Goal: Task Accomplishment & Management: Manage account settings

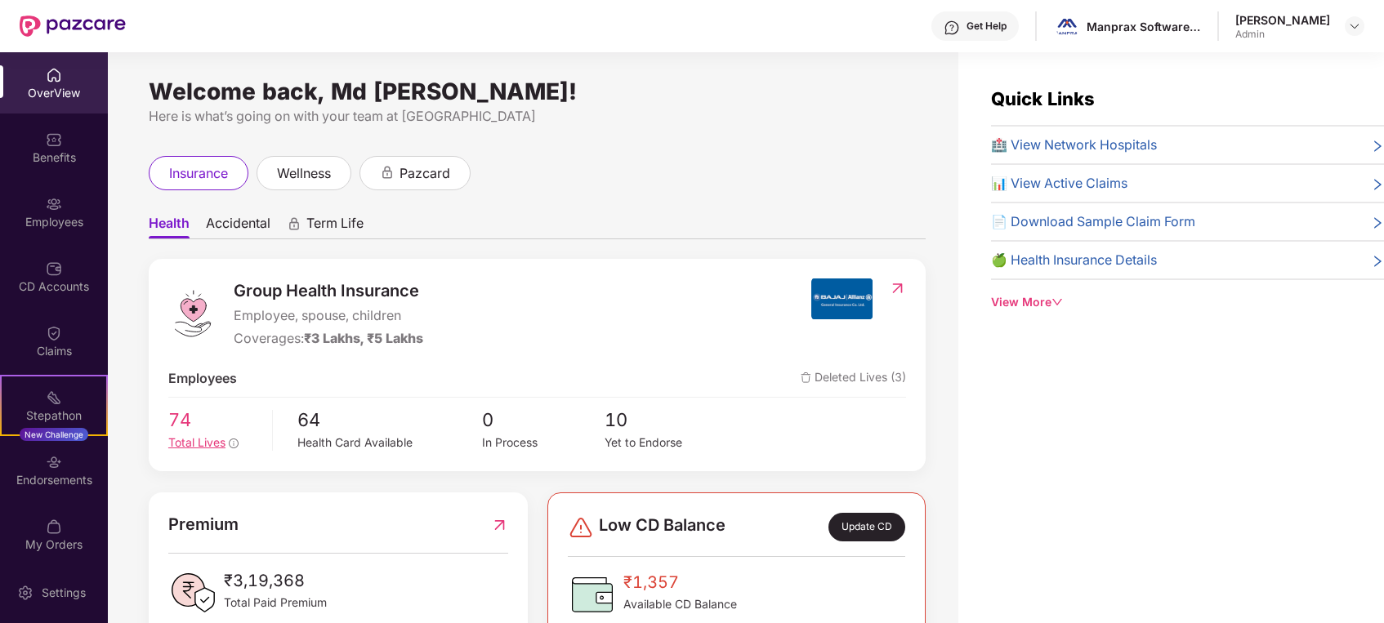
scroll to position [347, 0]
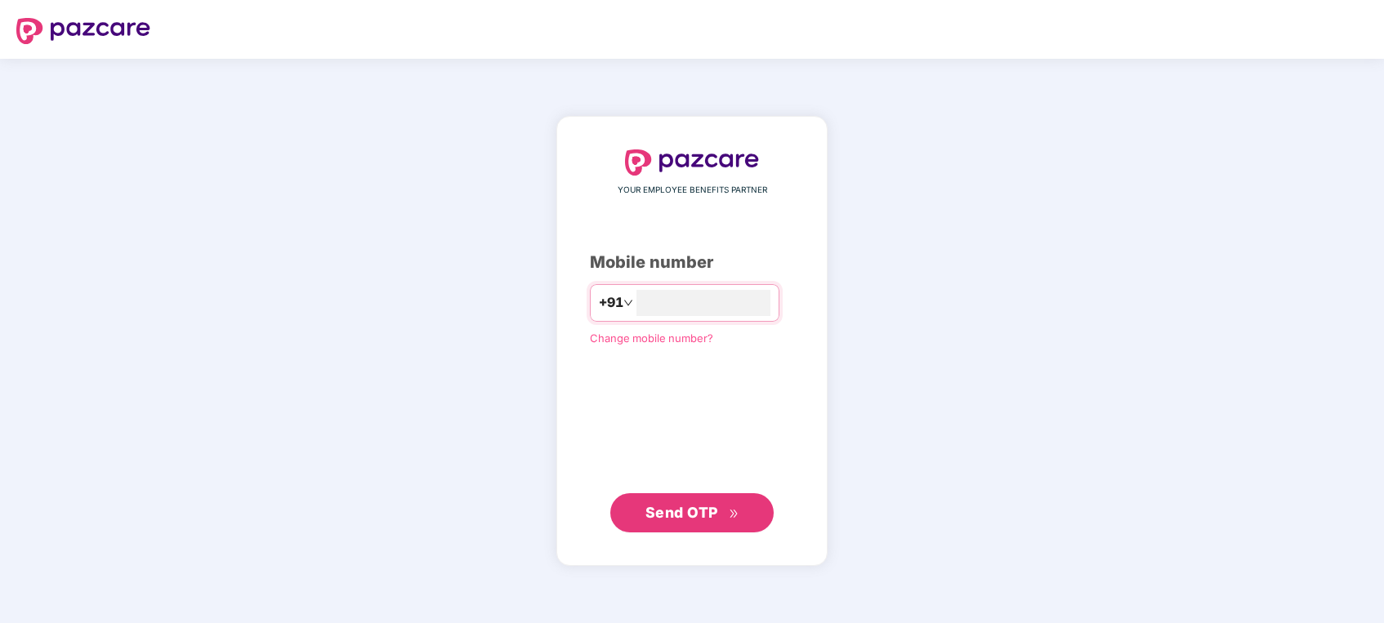
type input "**********"
click at [676, 513] on span "Send OTP" at bounding box center [681, 511] width 73 height 17
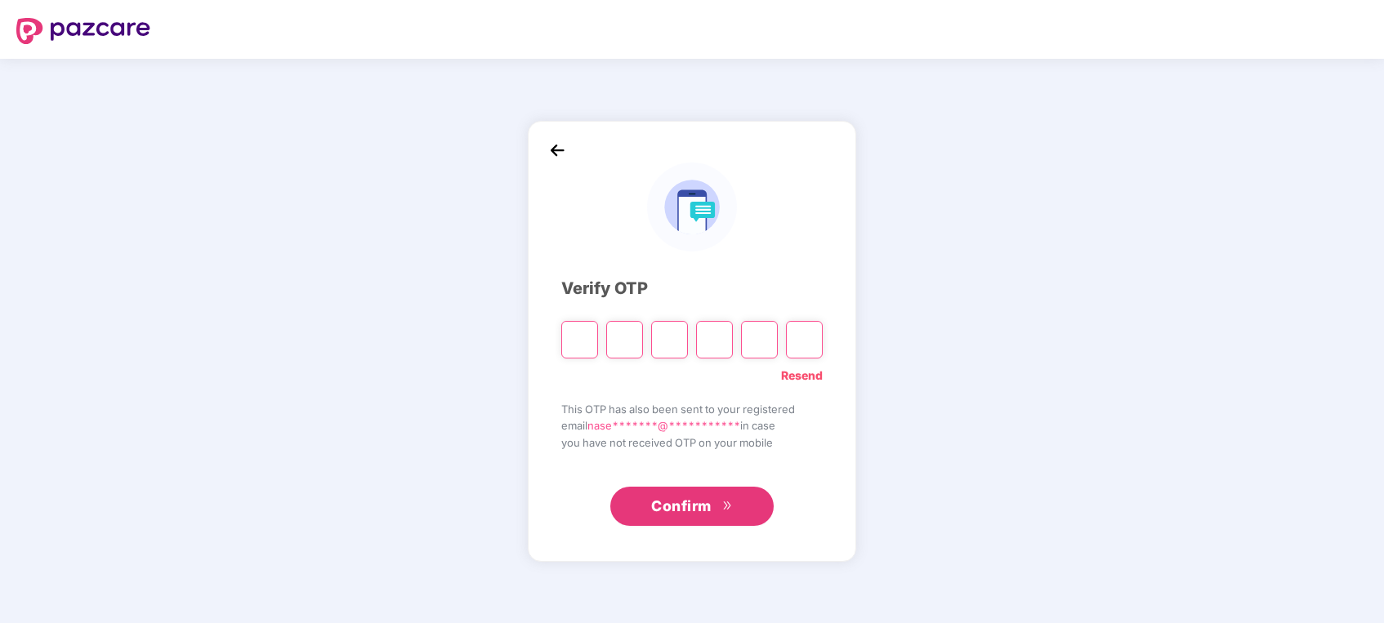
click at [582, 341] on input "Please enter verification code. Digit 1" at bounding box center [579, 340] width 37 height 38
paste input "*"
type input "*"
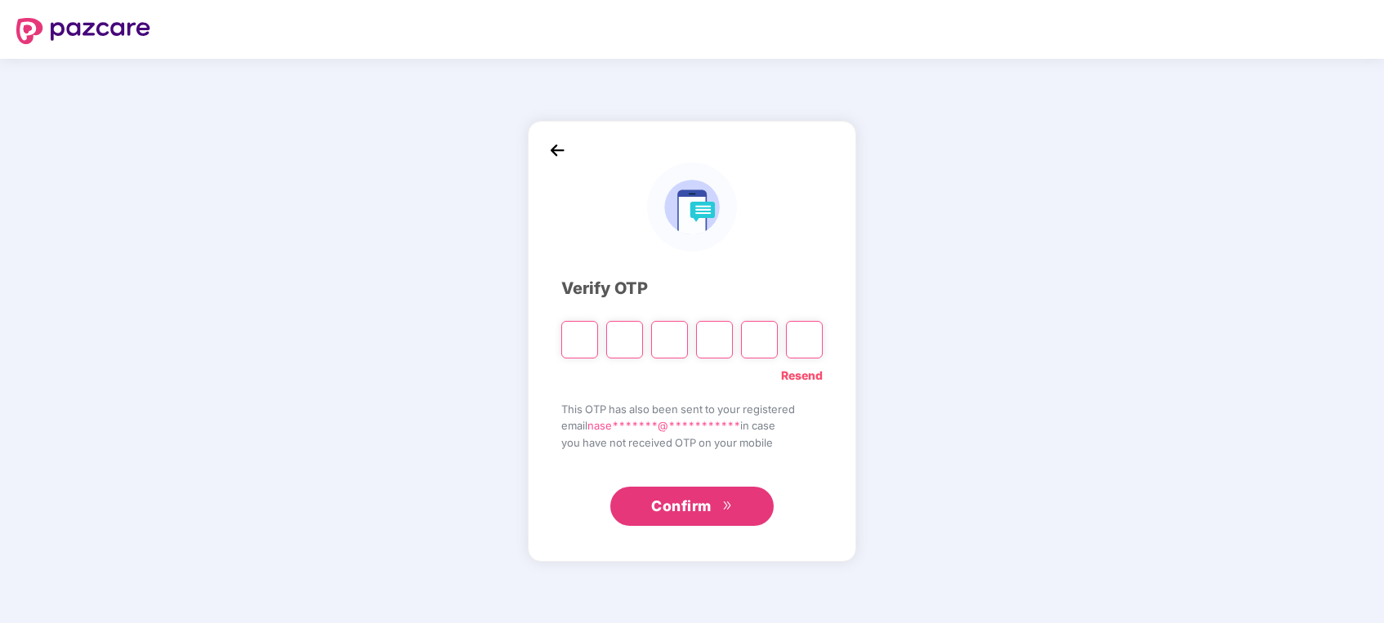
type input "*"
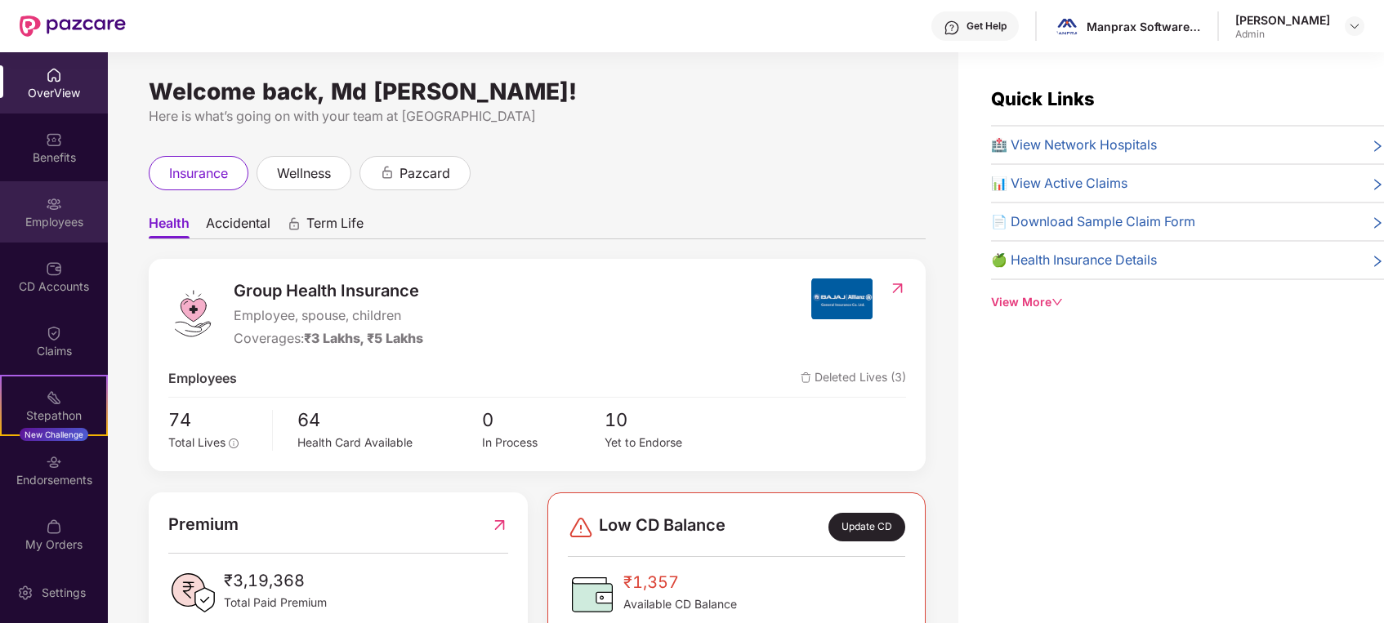
click at [30, 225] on div "Employees" at bounding box center [54, 222] width 108 height 16
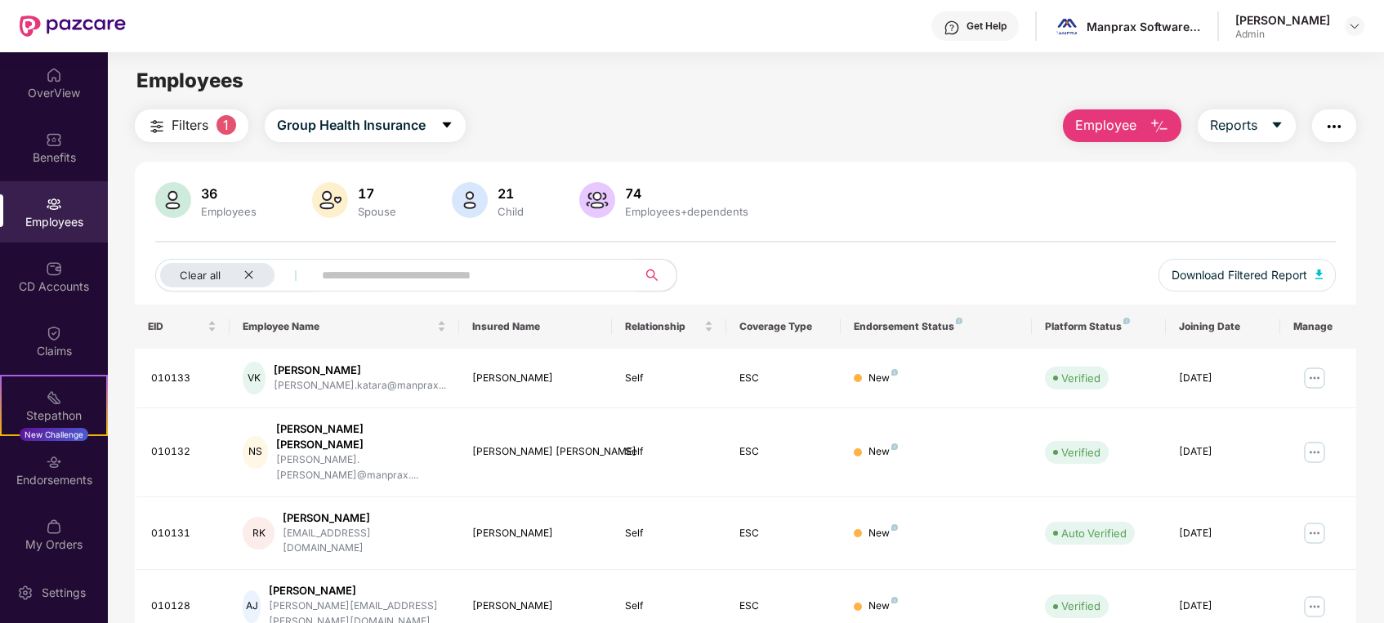
click at [484, 281] on input "text" at bounding box center [468, 275] width 293 height 25
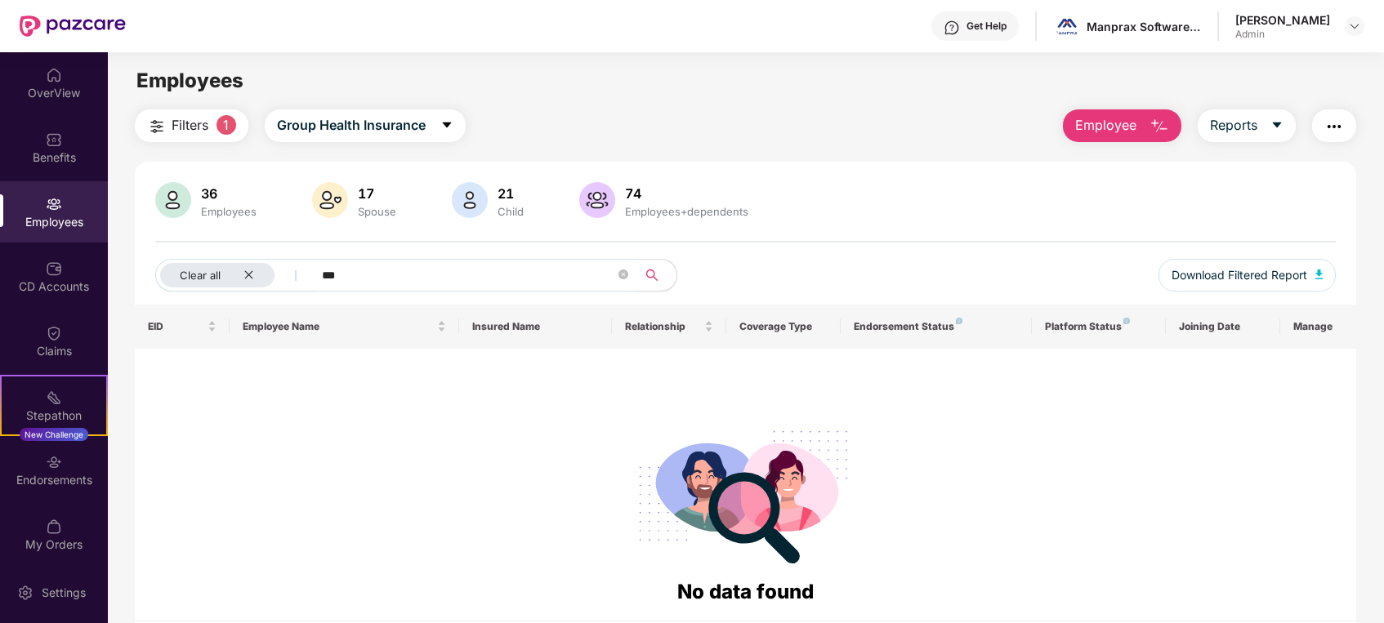
type input "***"
click at [466, 259] on span "***" at bounding box center [469, 275] width 335 height 33
click at [623, 270] on icon "close-circle" at bounding box center [623, 275] width 10 height 10
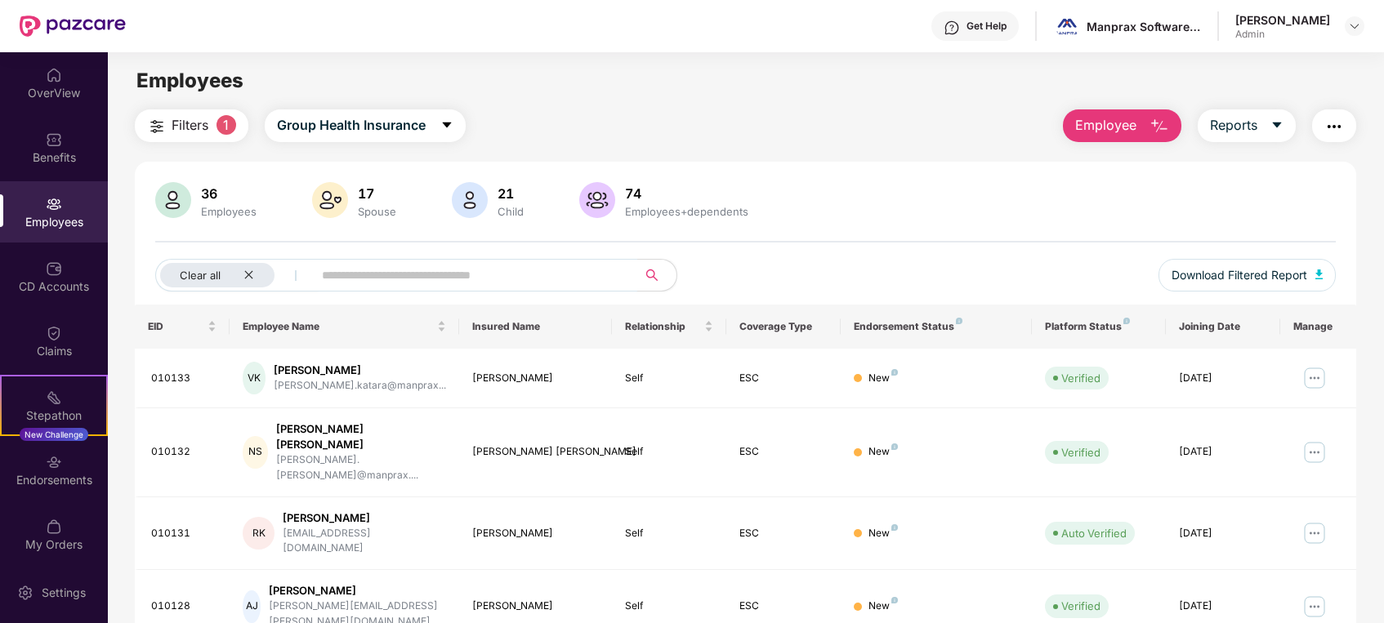
click at [497, 263] on input "text" at bounding box center [468, 275] width 293 height 25
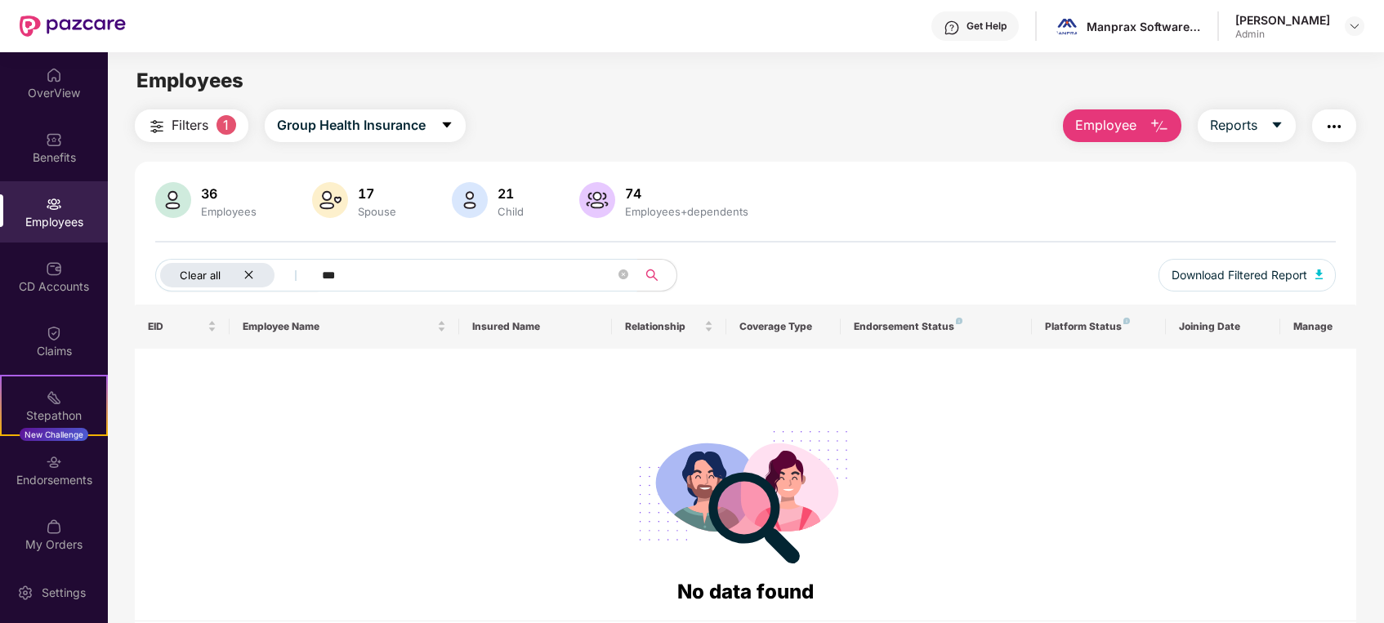
type input "***"
click at [246, 260] on button "Clear all" at bounding box center [236, 275] width 163 height 33
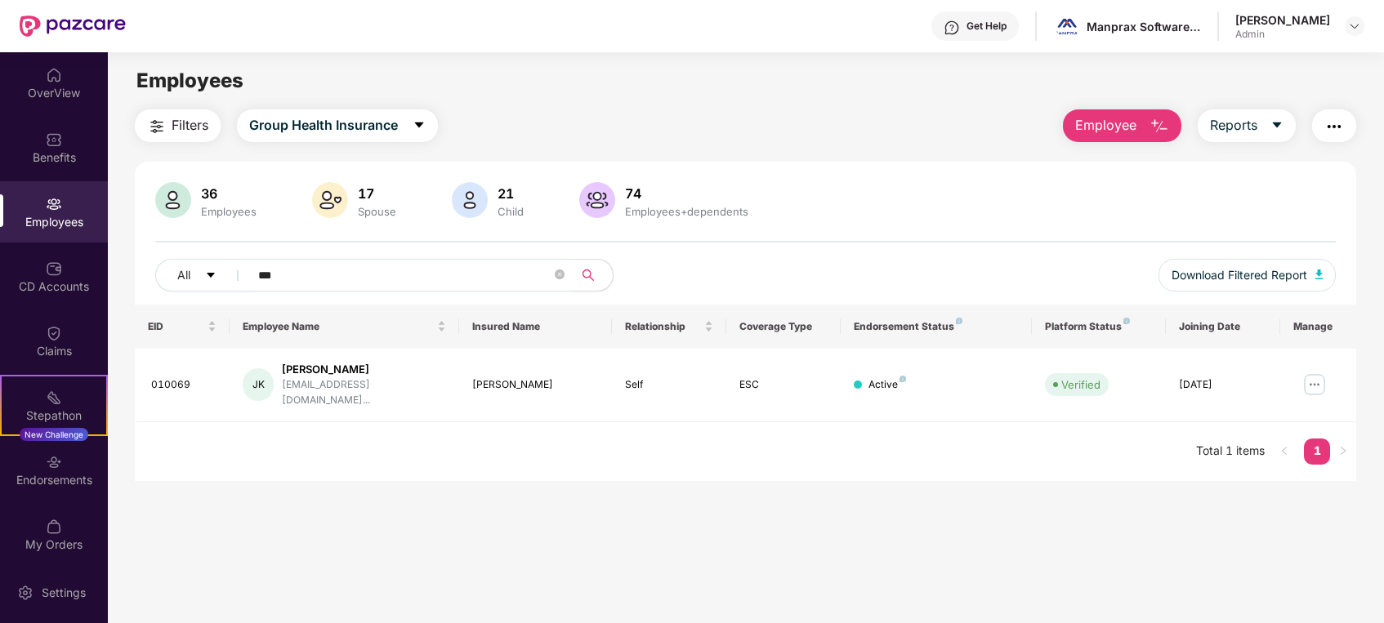
click at [304, 279] on input "***" at bounding box center [404, 275] width 293 height 25
click at [256, 472] on main "Employees Filters Group Health Insurance Employee Reports 36 Employees 17 Spous…" at bounding box center [745, 363] width 1275 height 623
click at [1308, 374] on img at bounding box center [1314, 385] width 26 height 26
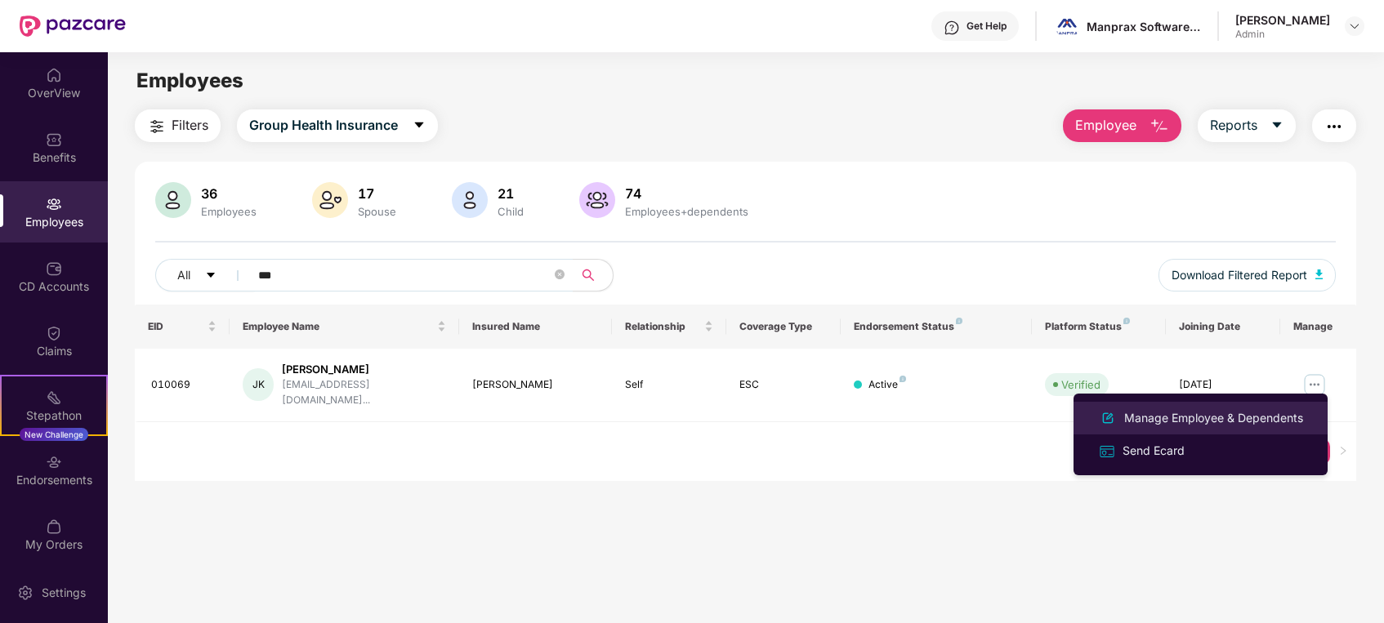
click at [1230, 419] on div "Manage Employee & Dependents" at bounding box center [1213, 418] width 185 height 18
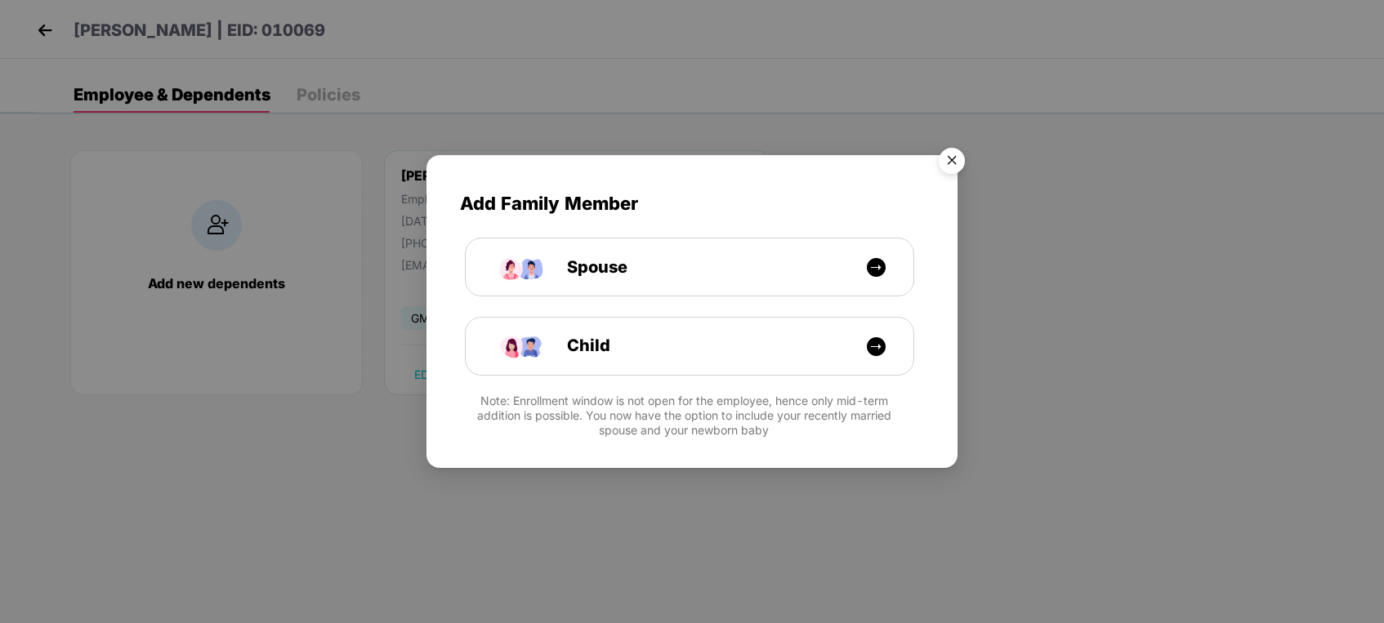
click at [954, 152] on img "Close" at bounding box center [952, 163] width 46 height 46
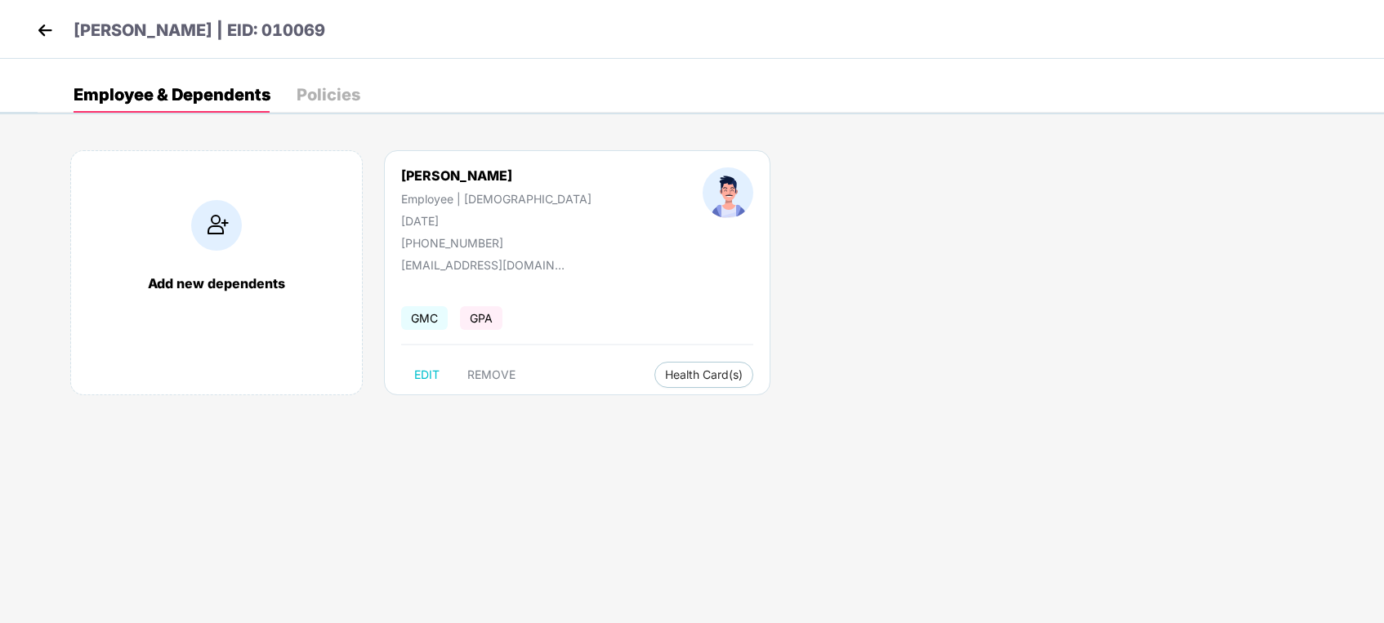
click at [48, 33] on img at bounding box center [45, 30] width 25 height 25
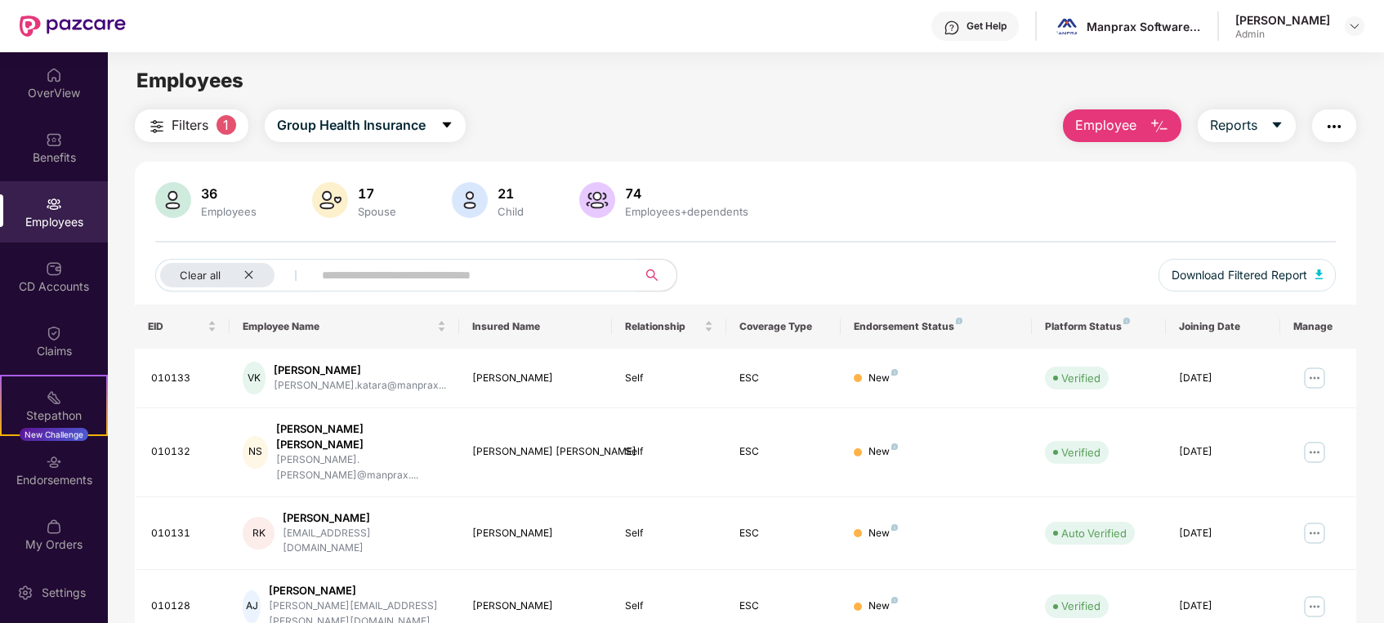
click at [1158, 126] on img "button" at bounding box center [1159, 127] width 20 height 20
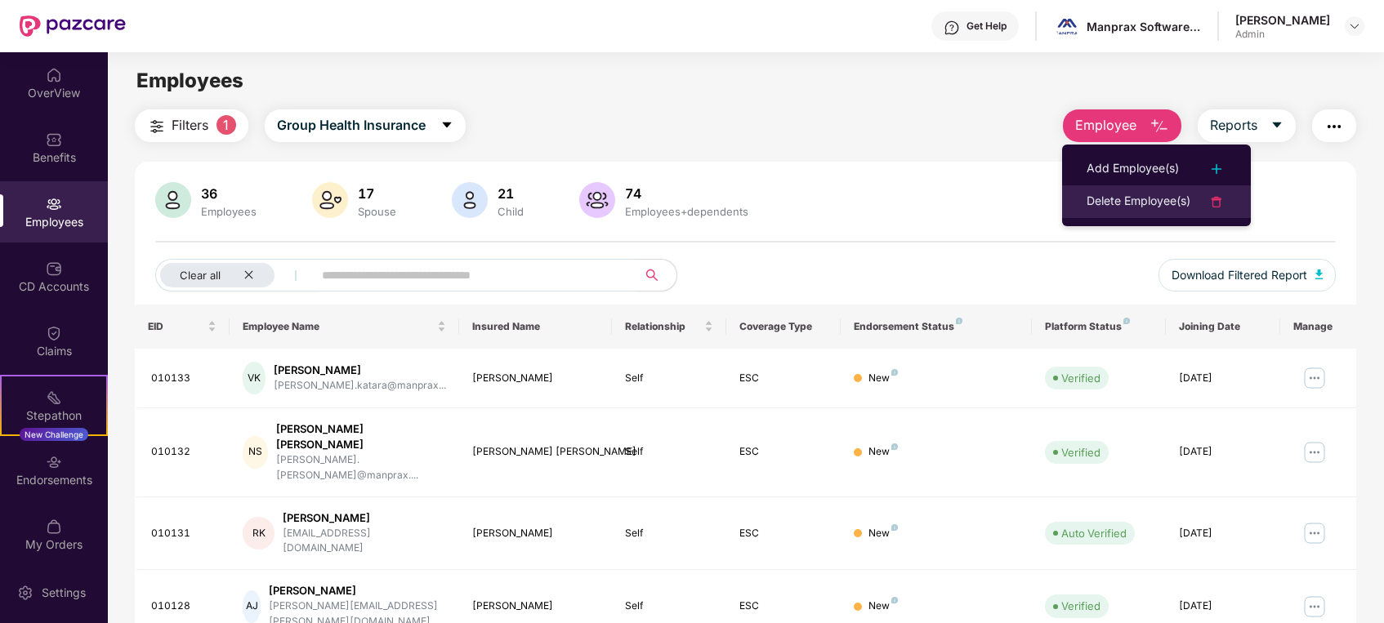
click at [1120, 196] on div "Delete Employee(s)" at bounding box center [1138, 202] width 104 height 20
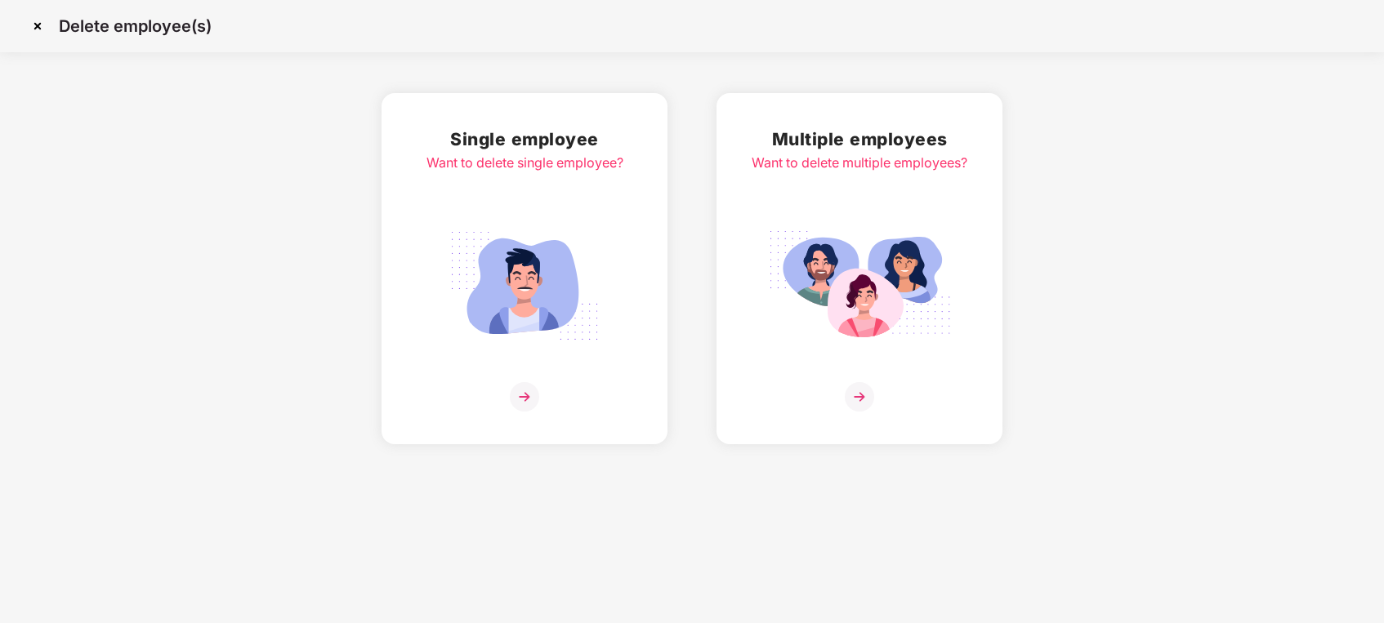
click at [526, 382] on img at bounding box center [524, 396] width 29 height 29
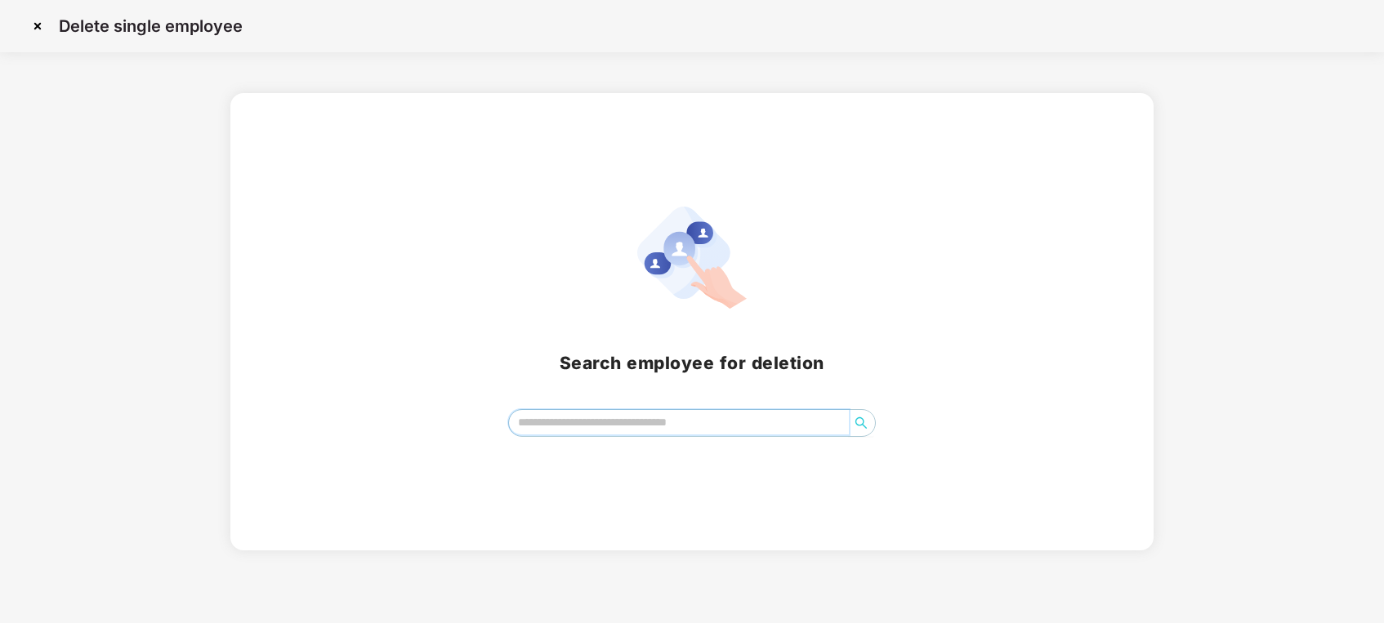
click at [612, 417] on input "search" at bounding box center [679, 422] width 341 height 25
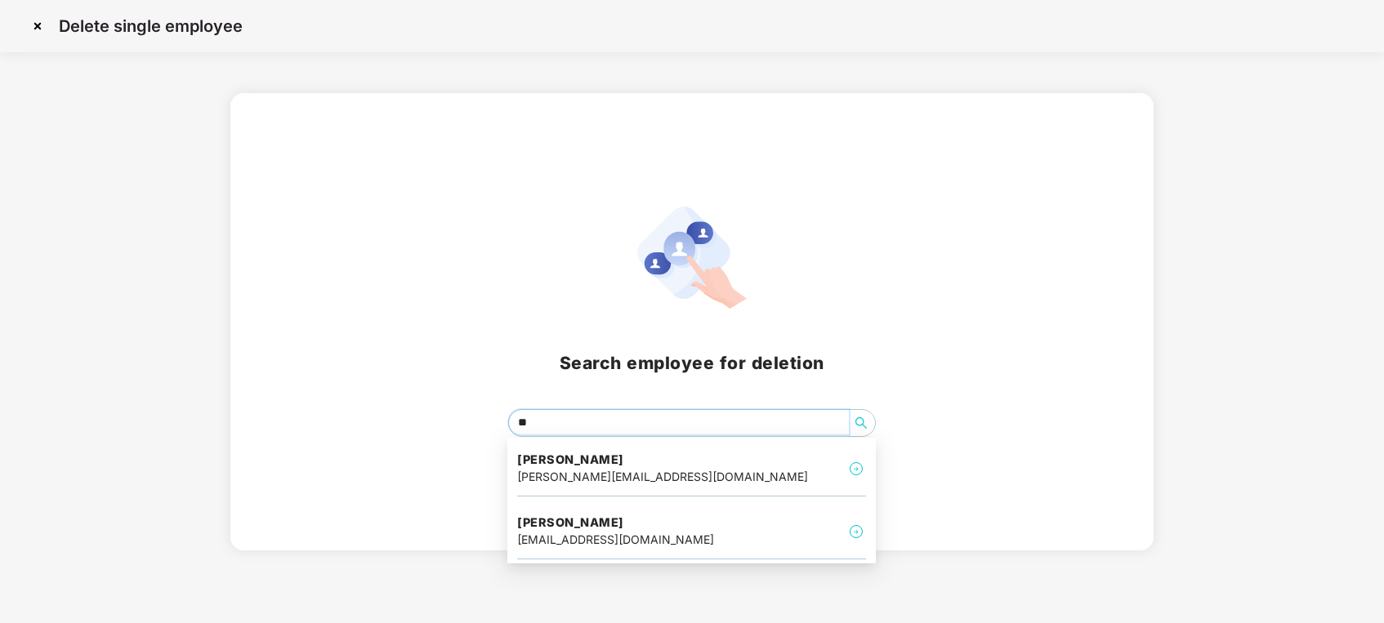
type input "***"
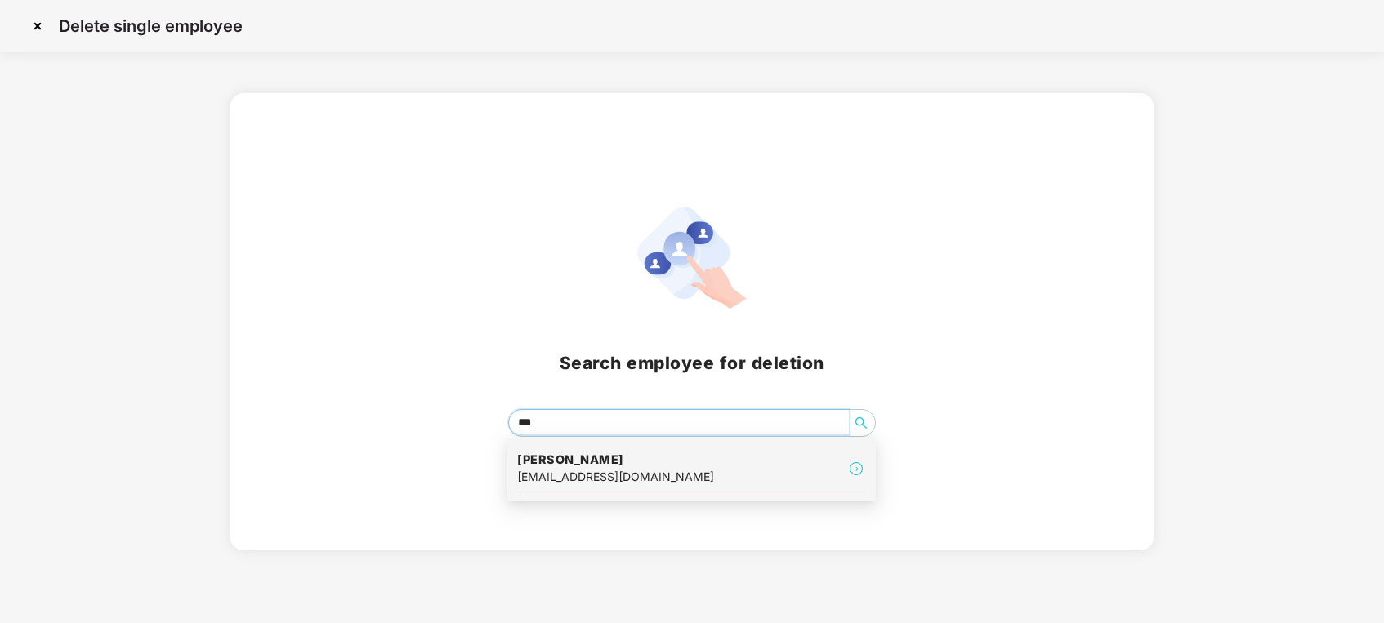
click at [630, 484] on div "[EMAIL_ADDRESS][DOMAIN_NAME]" at bounding box center [615, 477] width 197 height 18
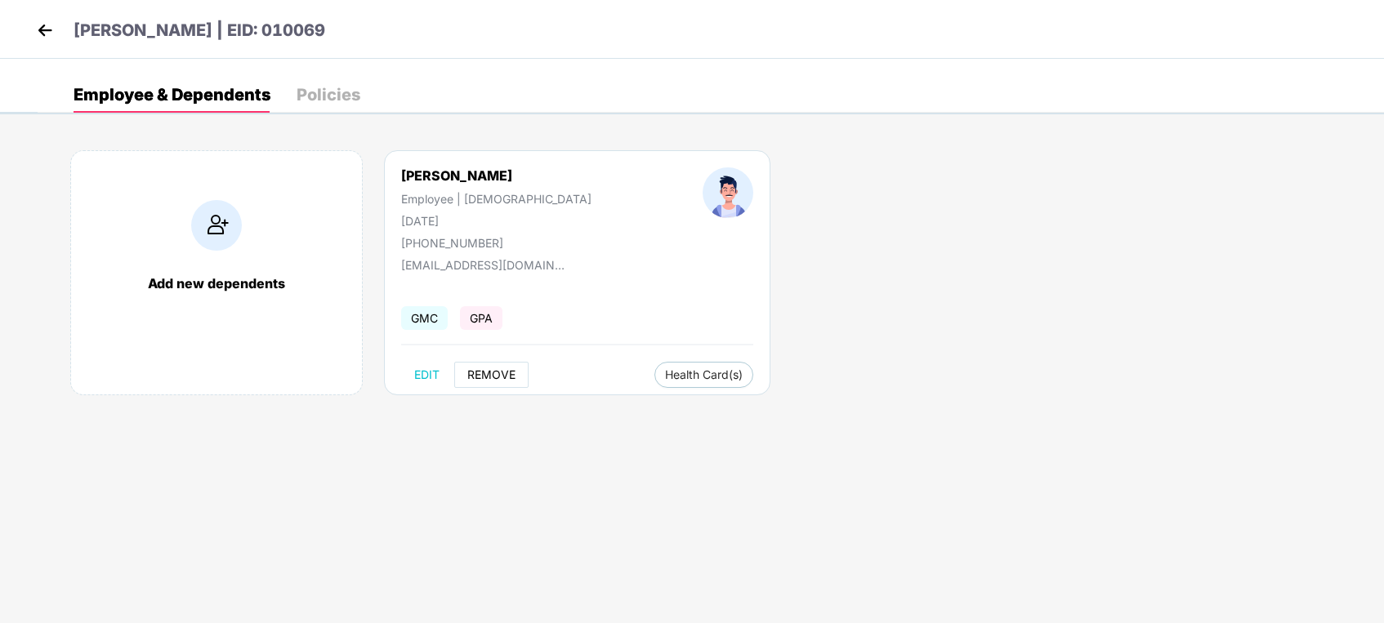
click at [495, 372] on span "REMOVE" at bounding box center [491, 374] width 48 height 13
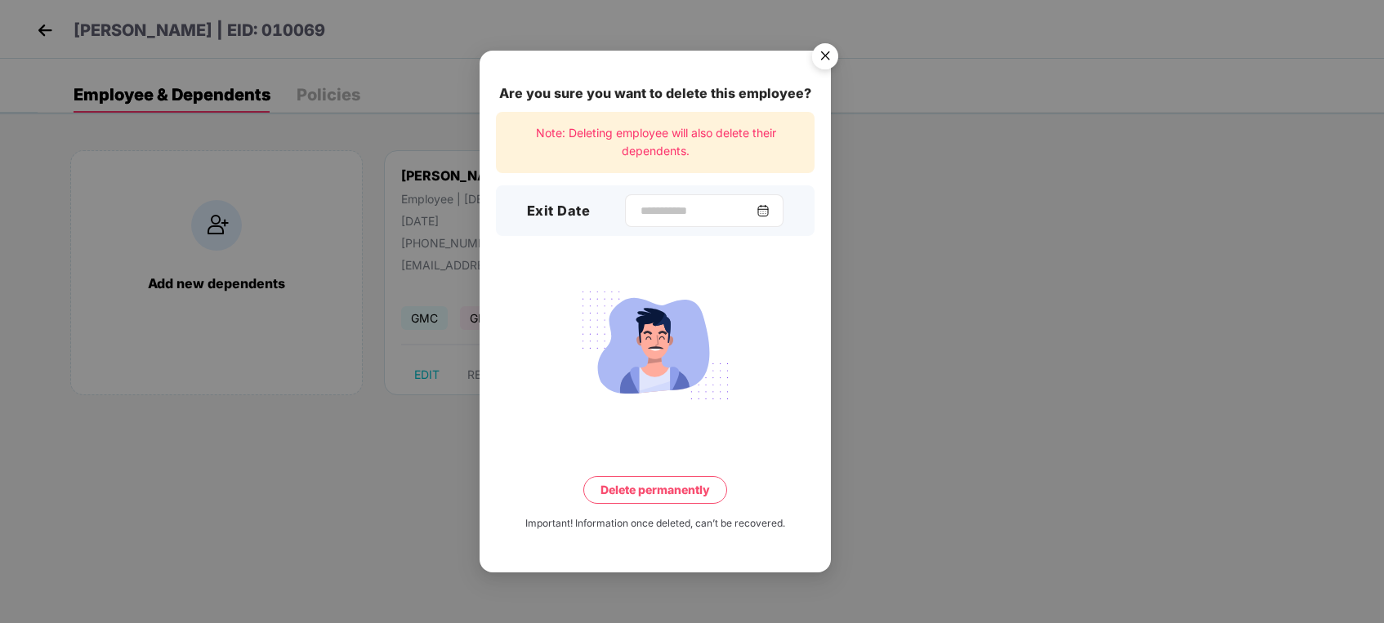
click at [767, 209] on img at bounding box center [762, 210] width 13 height 13
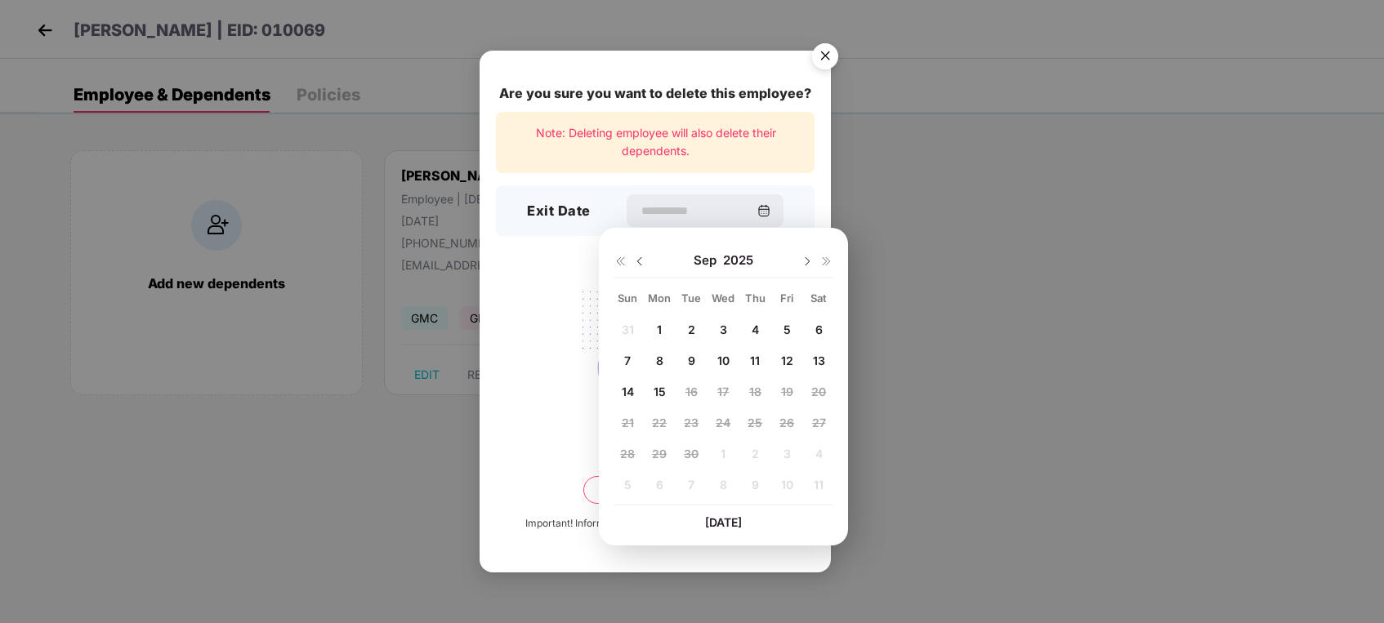
click at [638, 258] on img at bounding box center [639, 261] width 13 height 13
click at [786, 454] on span "29" at bounding box center [786, 454] width 15 height 14
type input "**********"
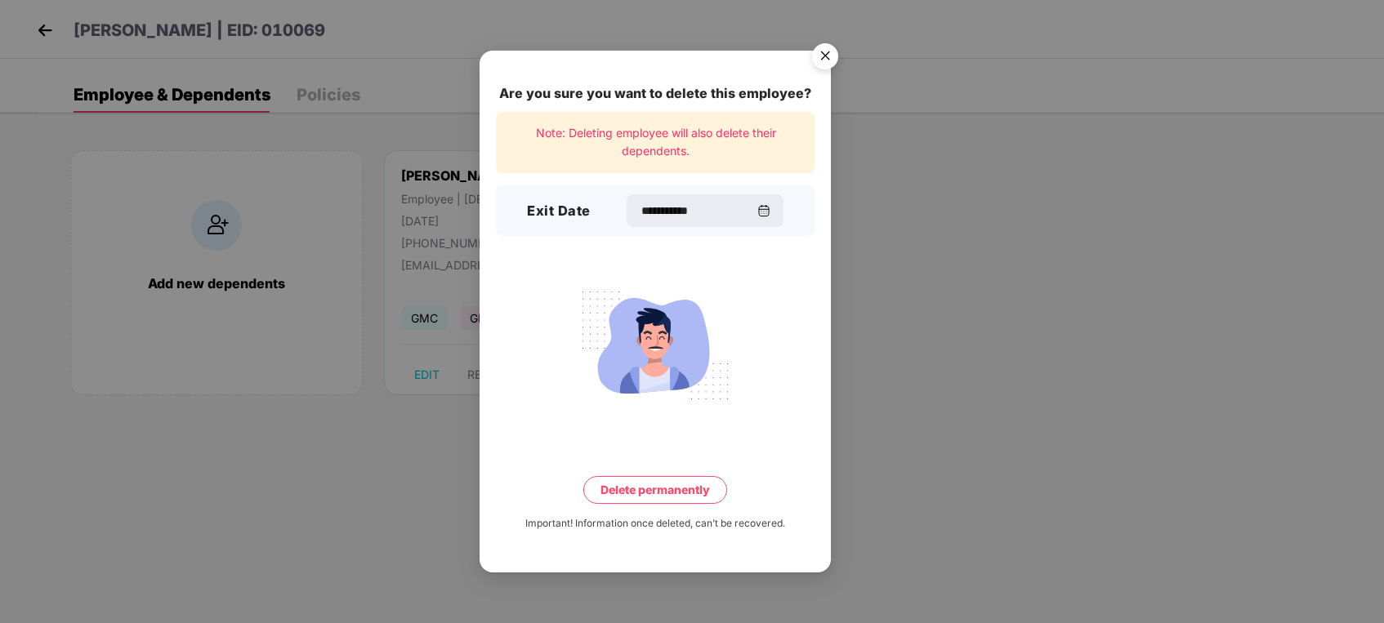
click at [684, 490] on button "Delete permanently" at bounding box center [655, 490] width 144 height 28
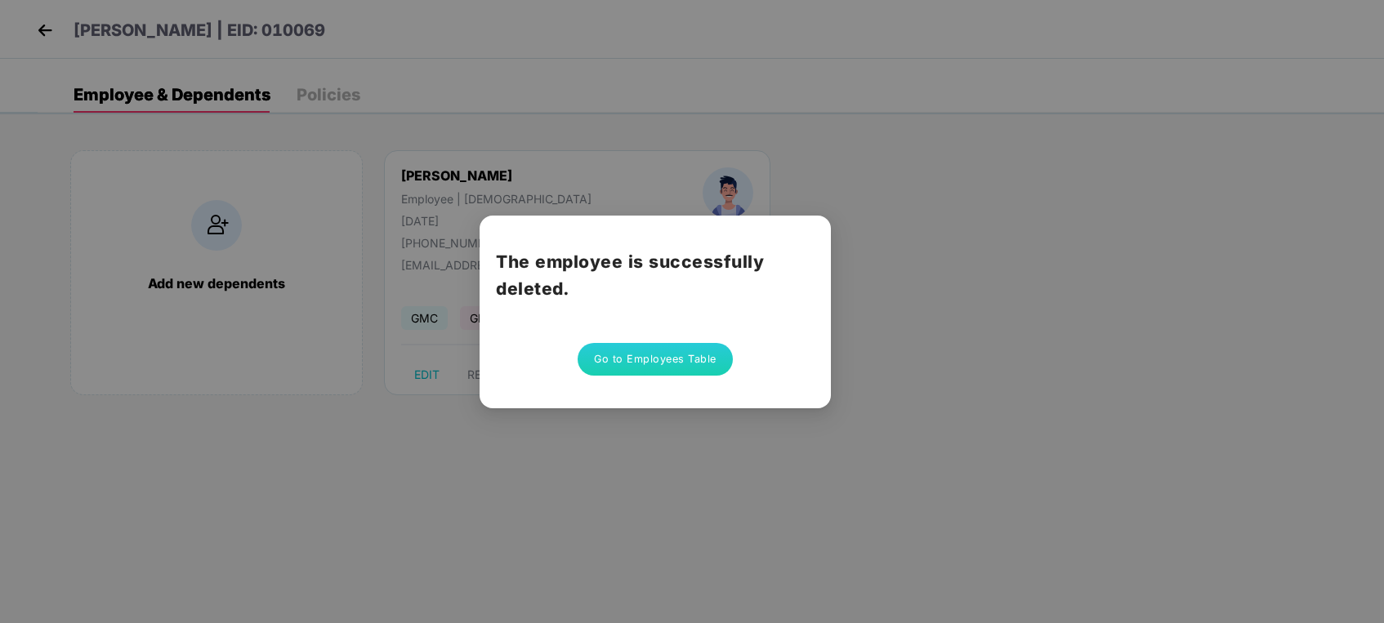
click at [661, 361] on button "Go to Employees Table" at bounding box center [654, 359] width 155 height 33
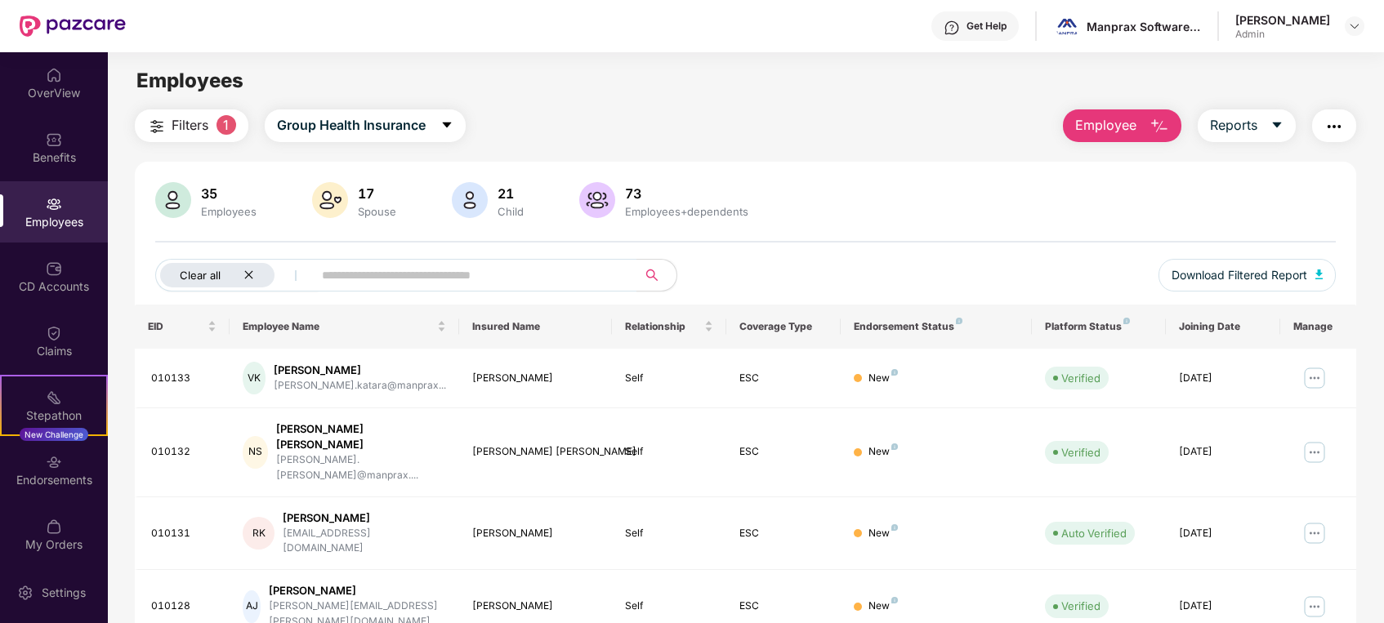
click at [254, 283] on div "Clear all" at bounding box center [217, 275] width 114 height 25
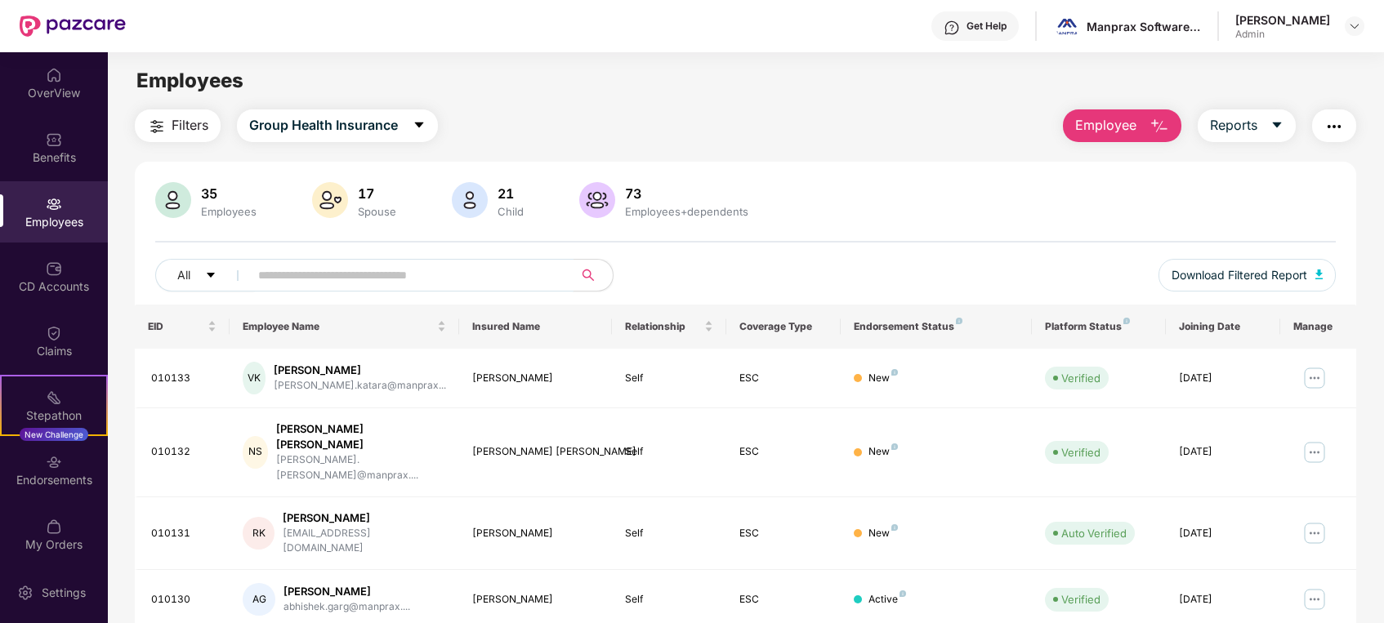
click at [307, 266] on input "text" at bounding box center [404, 275] width 293 height 25
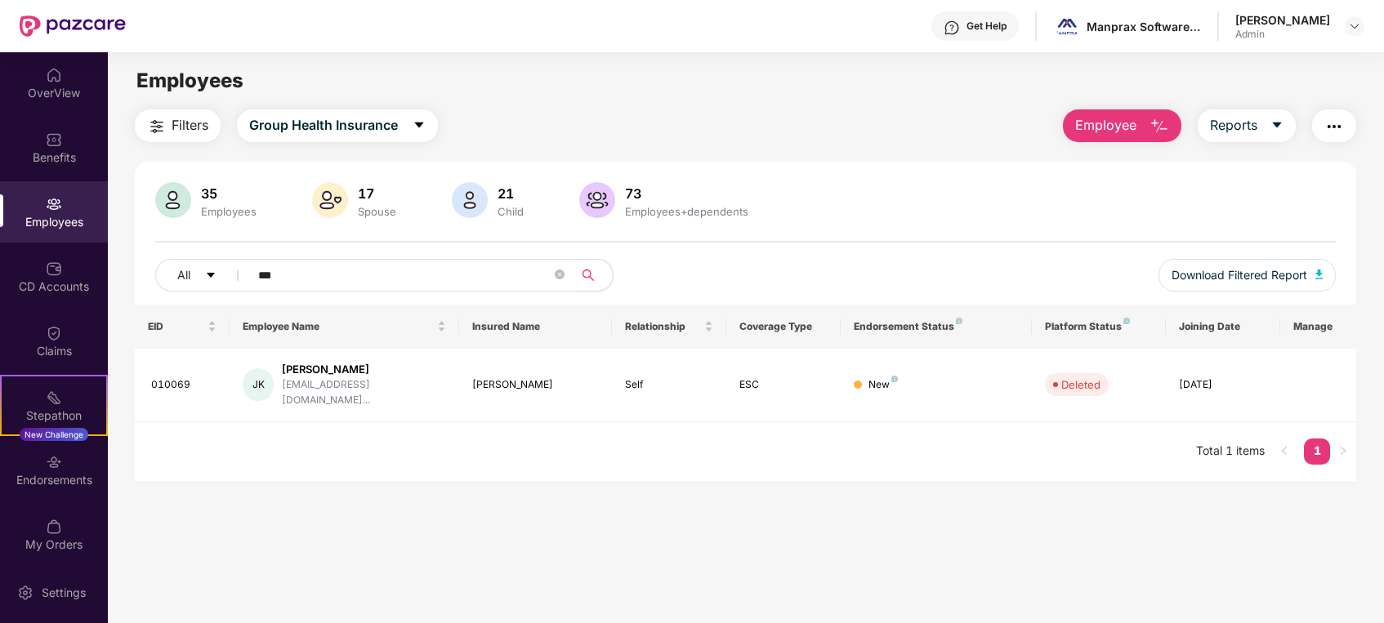
type input "***"
click at [261, 430] on div "EID Employee Name Insured Name Relationship Coverage Type Endorsement Status Pl…" at bounding box center [746, 393] width 1222 height 176
drag, startPoint x: 423, startPoint y: 356, endPoint x: 283, endPoint y: 371, distance: 141.2
click at [283, 371] on td "JK [PERSON_NAME] [EMAIL_ADDRESS][DOMAIN_NAME]..." at bounding box center [344, 386] width 229 height 74
copy div "[PERSON_NAME]"
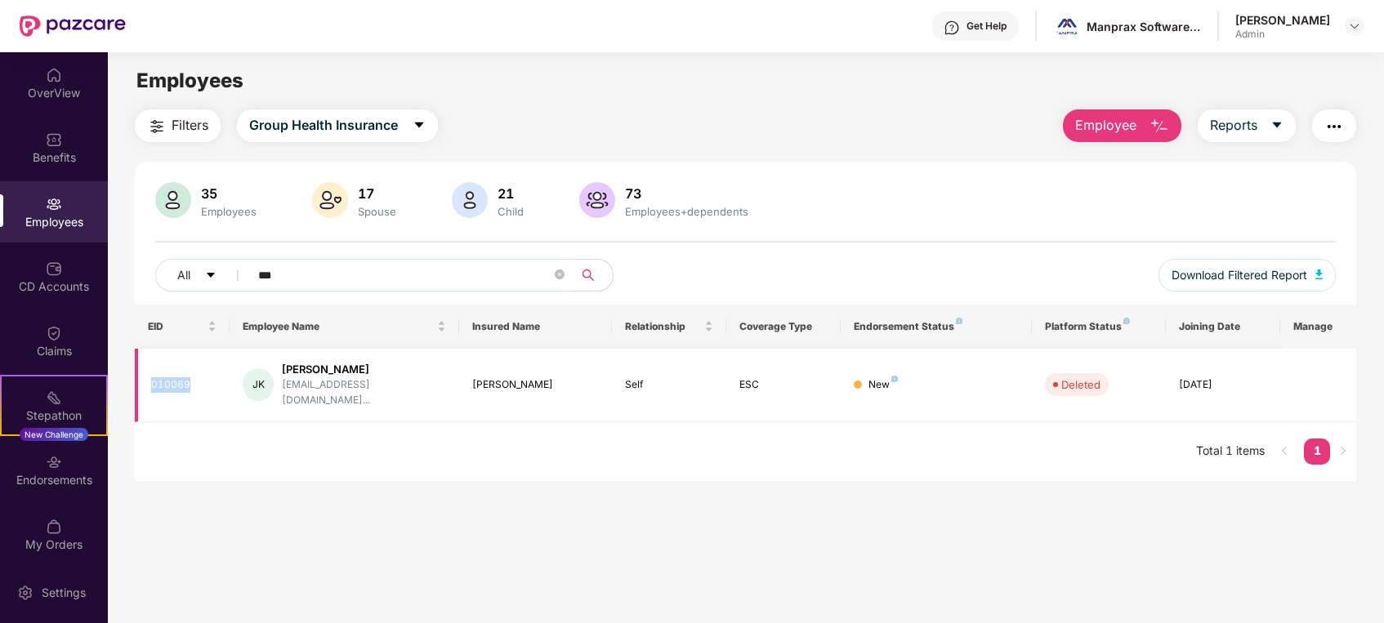
drag, startPoint x: 198, startPoint y: 369, endPoint x: 150, endPoint y: 382, distance: 49.1
click at [151, 382] on div "010069" at bounding box center [184, 385] width 66 height 16
copy div "010069"
